Goal: Task Accomplishment & Management: Use online tool/utility

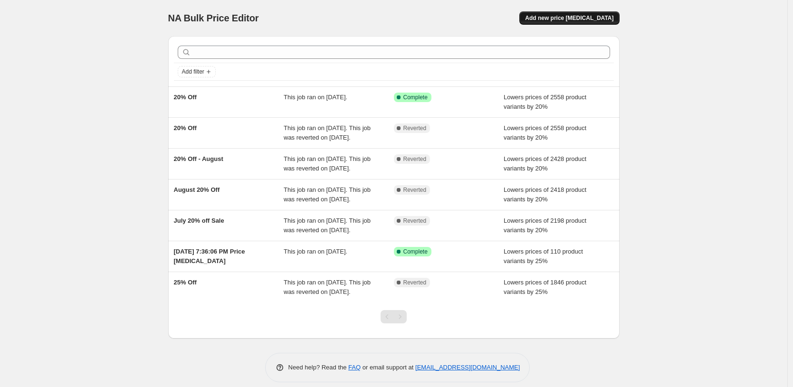
click at [566, 21] on span "Add new price [MEDICAL_DATA]" at bounding box center [569, 18] width 88 height 8
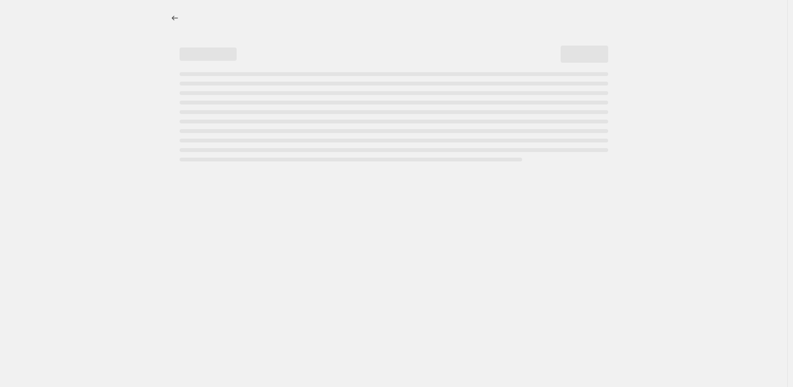
select select "percentage"
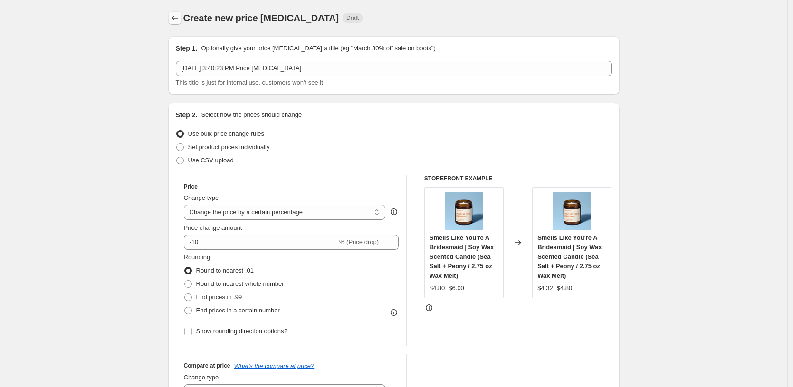
click at [177, 19] on icon "Price change jobs" at bounding box center [175, 18] width 10 height 10
